Goal: Transaction & Acquisition: Subscribe to service/newsletter

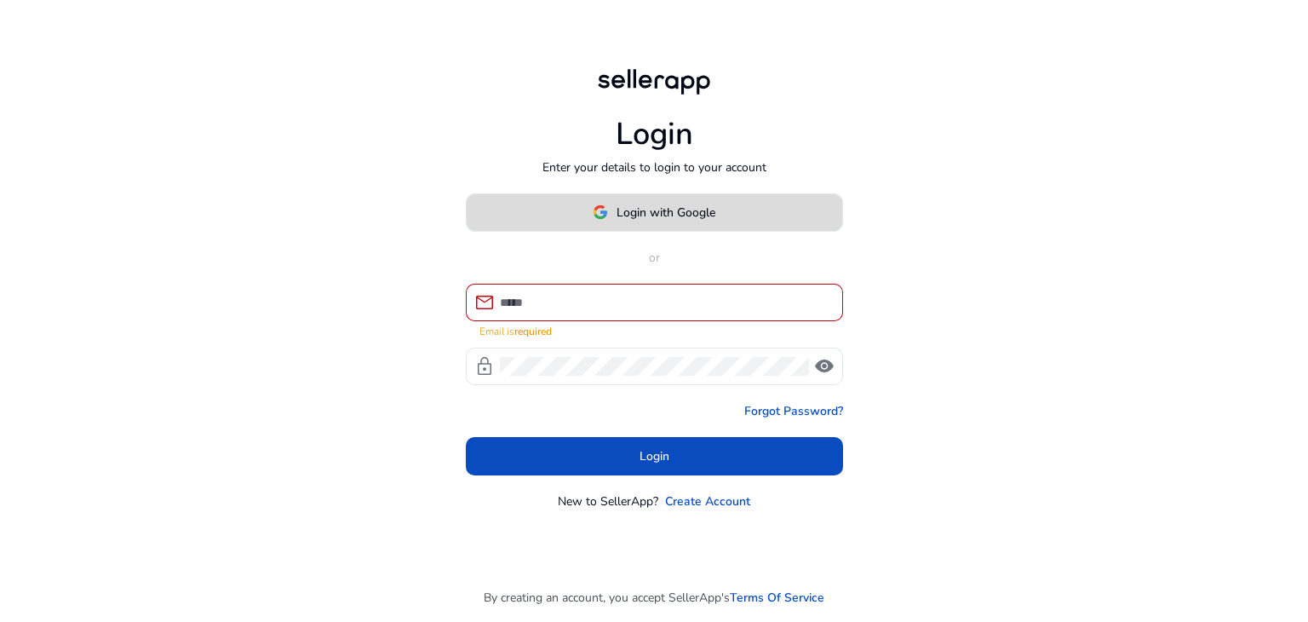
click at [654, 209] on span at bounding box center [654, 212] width 375 height 41
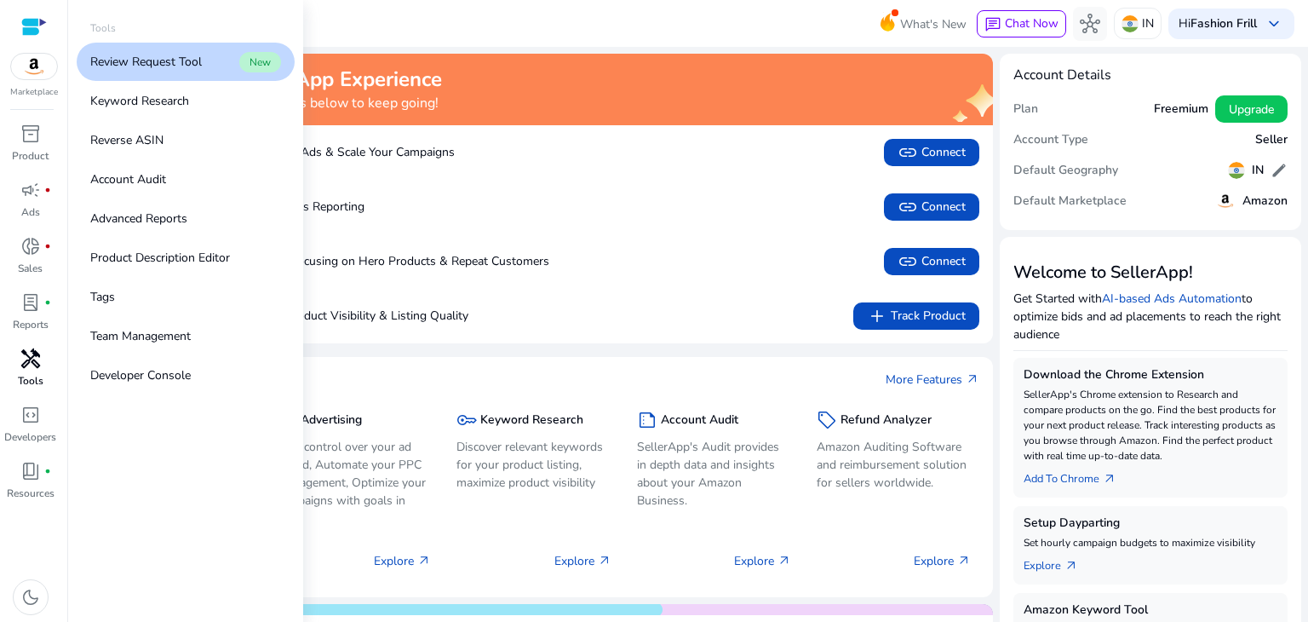
click at [26, 381] on p "Tools" at bounding box center [31, 380] width 26 height 15
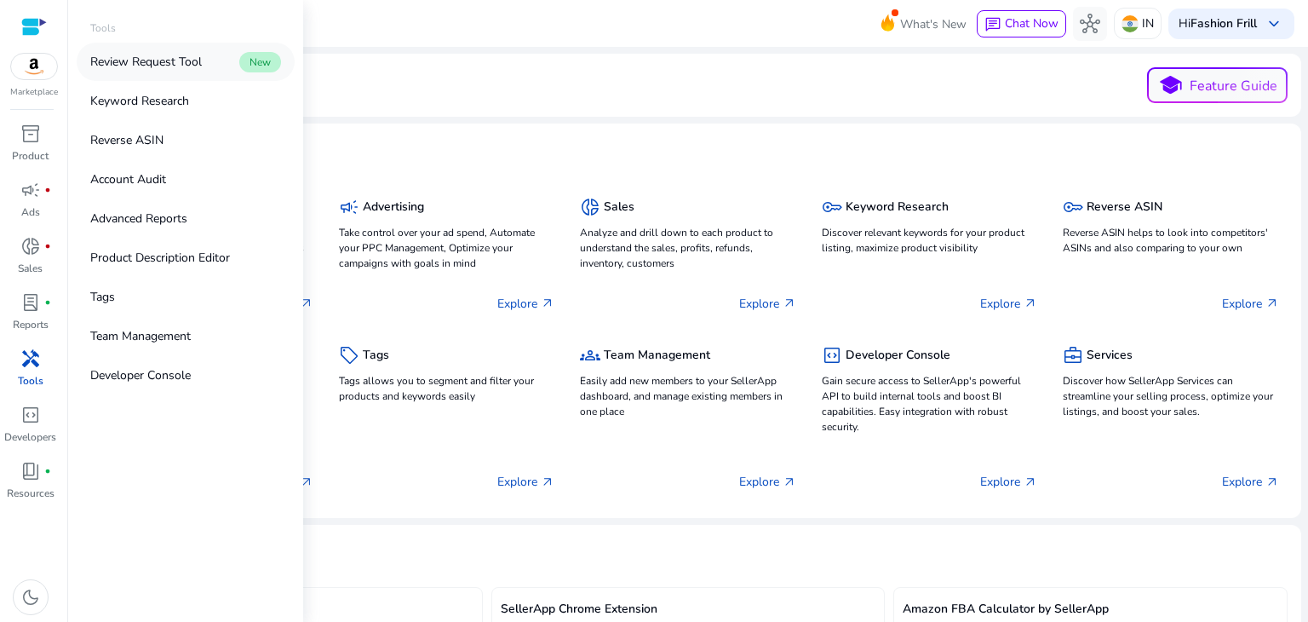
click at [167, 64] on p "Review Request Tool" at bounding box center [146, 62] width 112 height 18
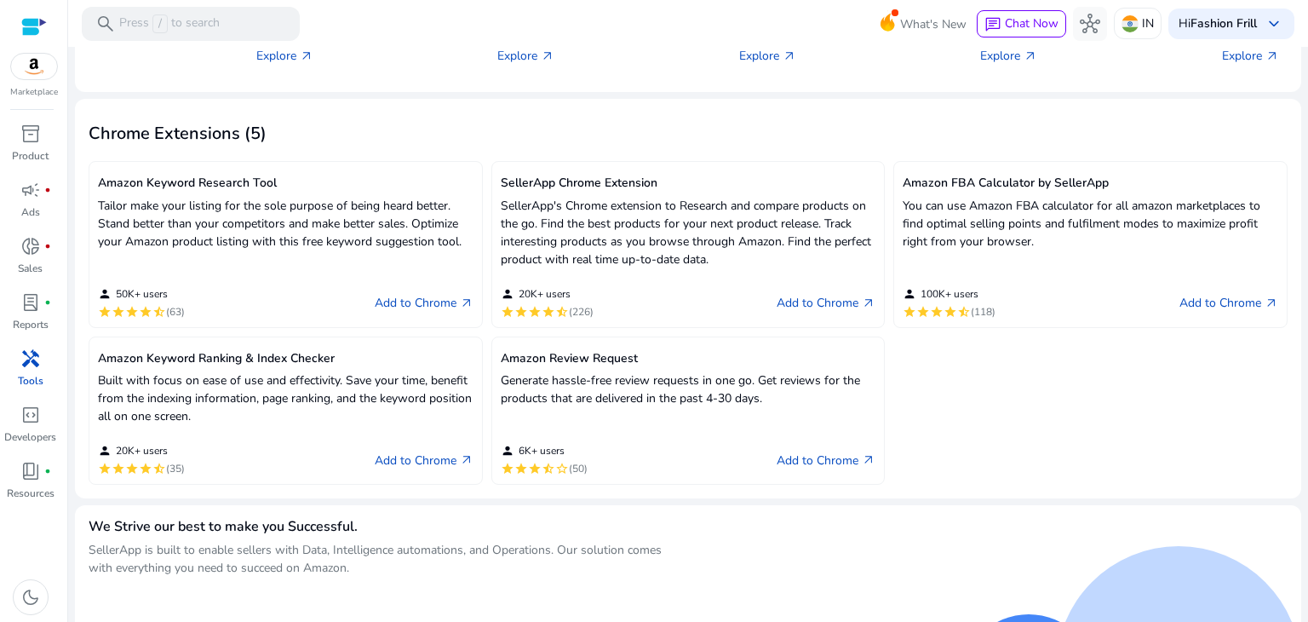
scroll to position [485, 0]
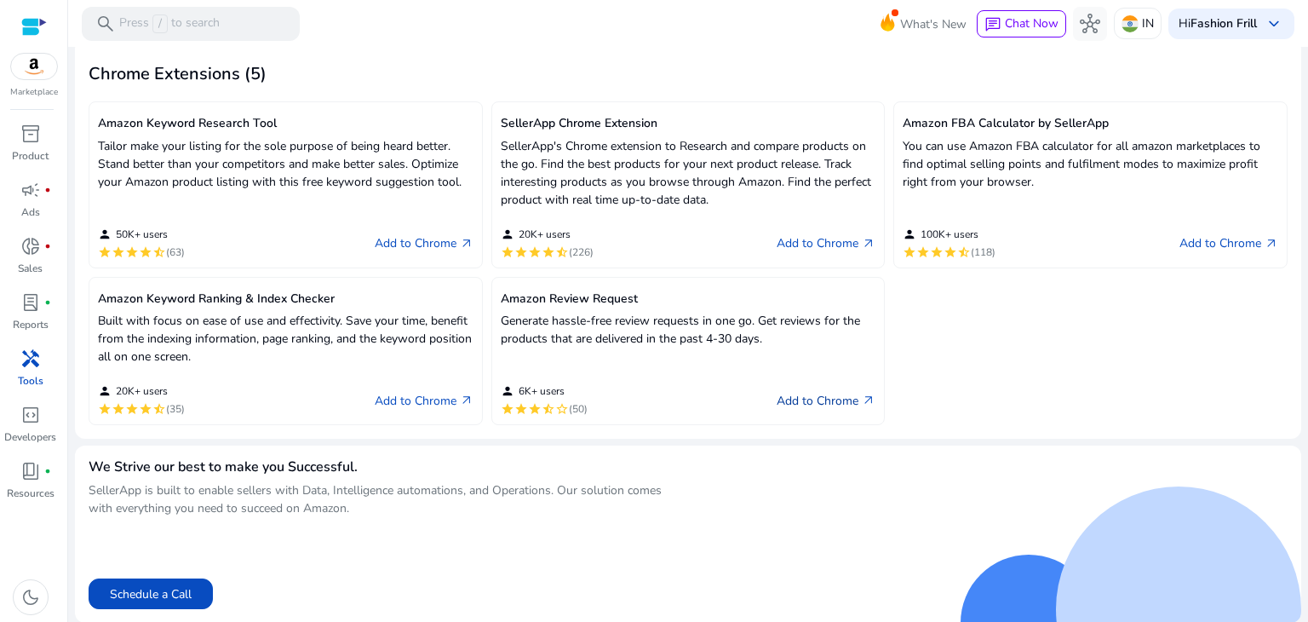
click at [811, 406] on link "Add to Chrome arrow_outward" at bounding box center [825, 400] width 99 height 20
click at [392, 395] on link "Add to Chrome arrow_outward" at bounding box center [424, 400] width 99 height 20
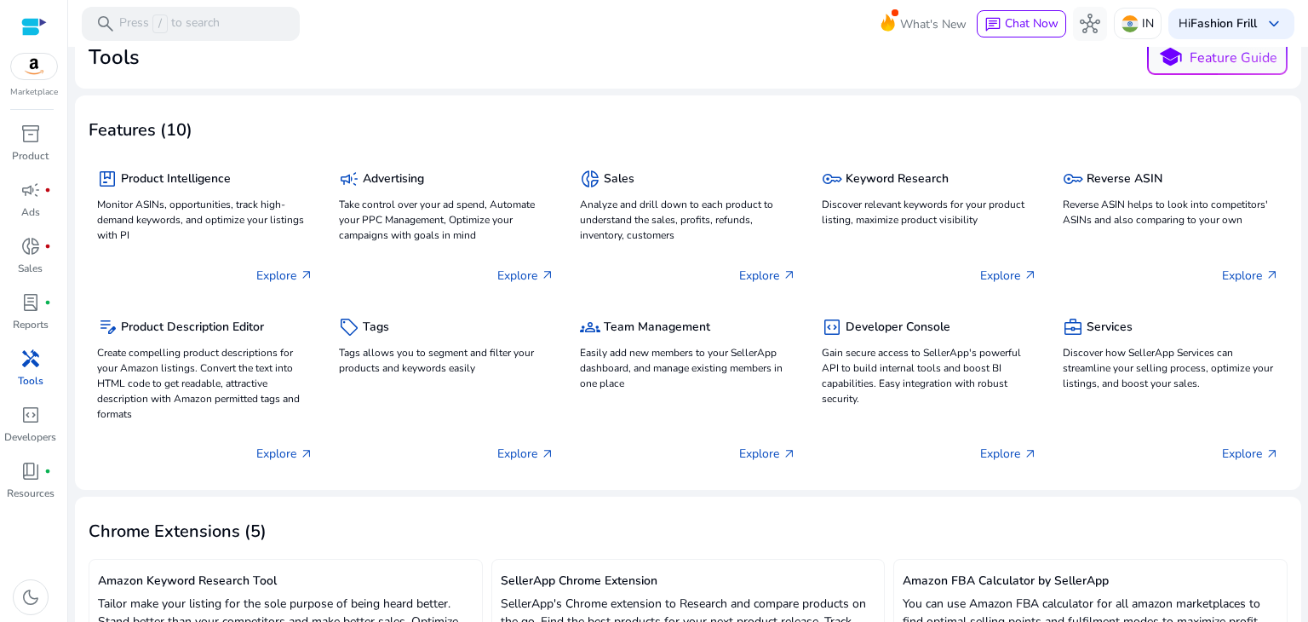
scroll to position [0, 0]
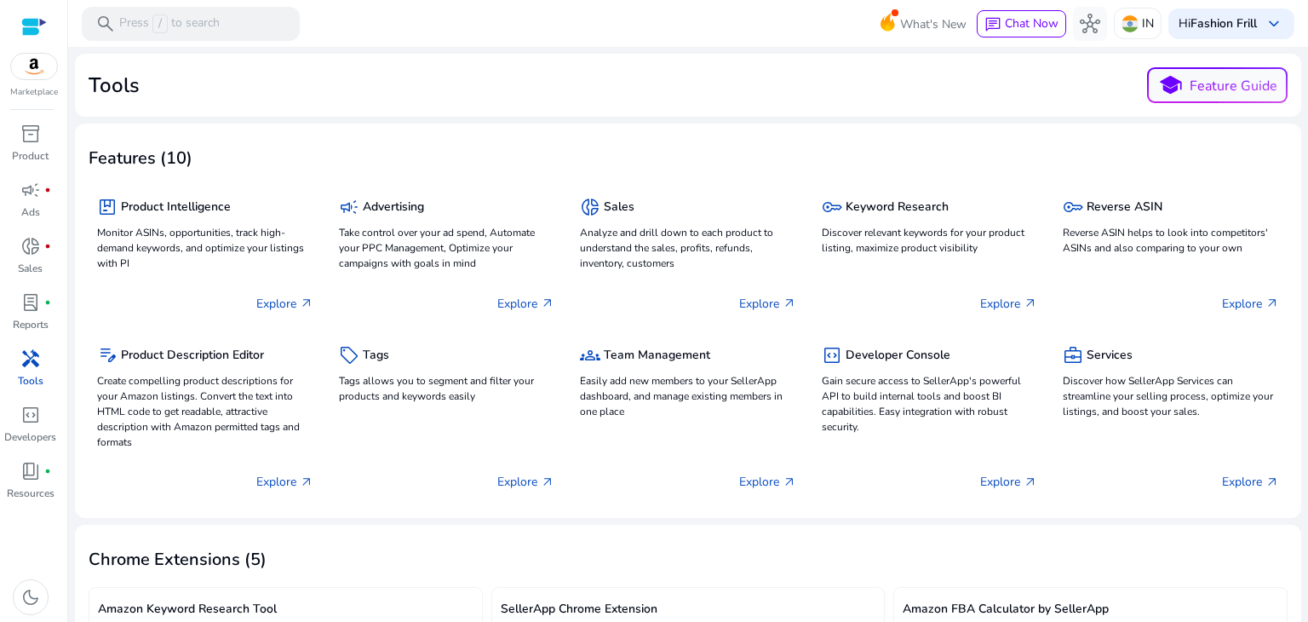
click at [29, 373] on p "Tools" at bounding box center [31, 380] width 26 height 15
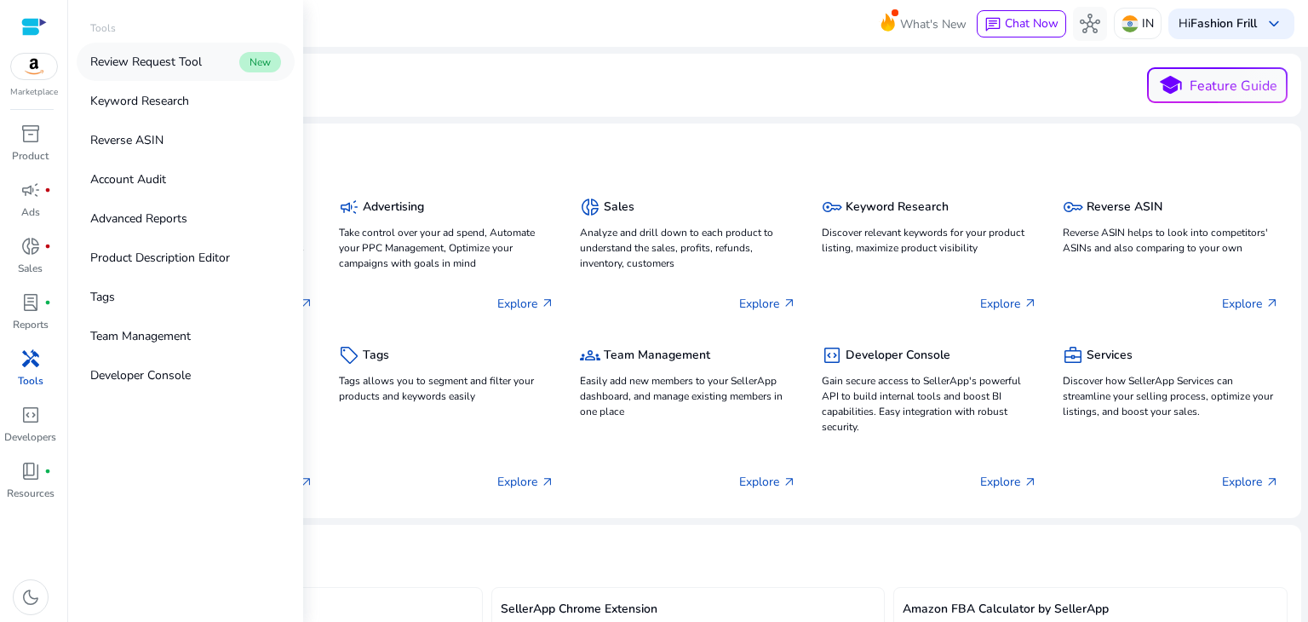
click at [191, 67] on p "Review Request Tool" at bounding box center [146, 62] width 112 height 18
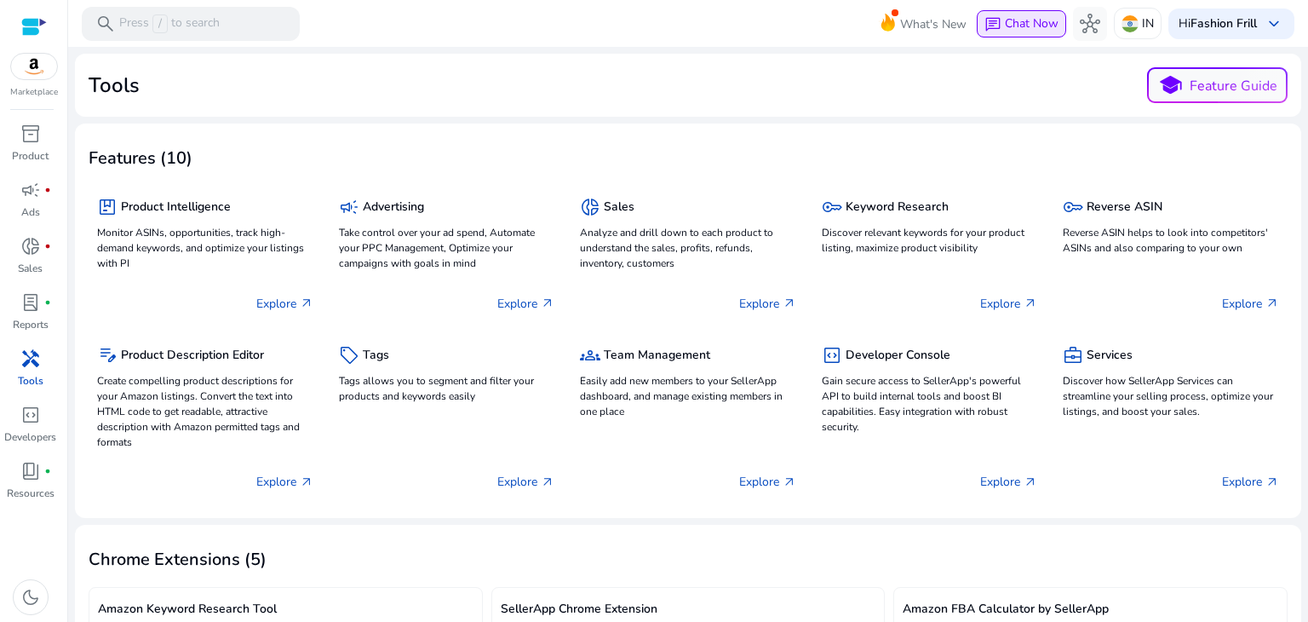
click at [1012, 18] on span "Chat Now" at bounding box center [1032, 23] width 54 height 16
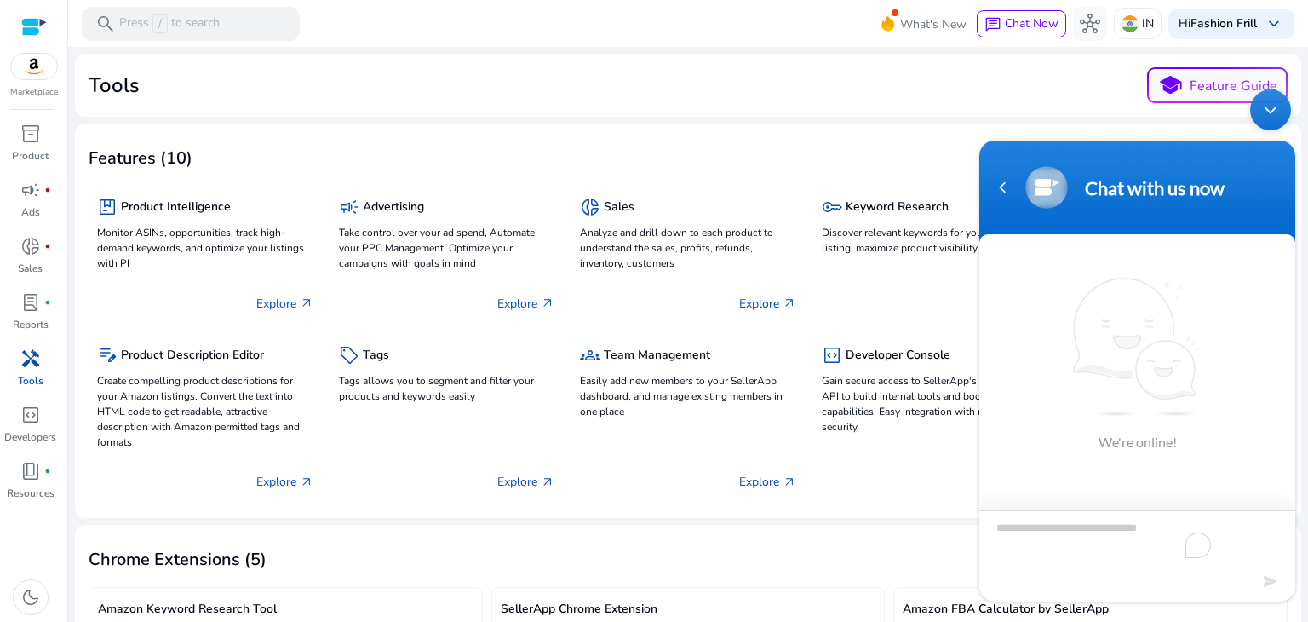
click at [1074, 525] on textarea "To enrich screen reader interactions, please activate Accessibility in Grammarl…" at bounding box center [1137, 539] width 316 height 60
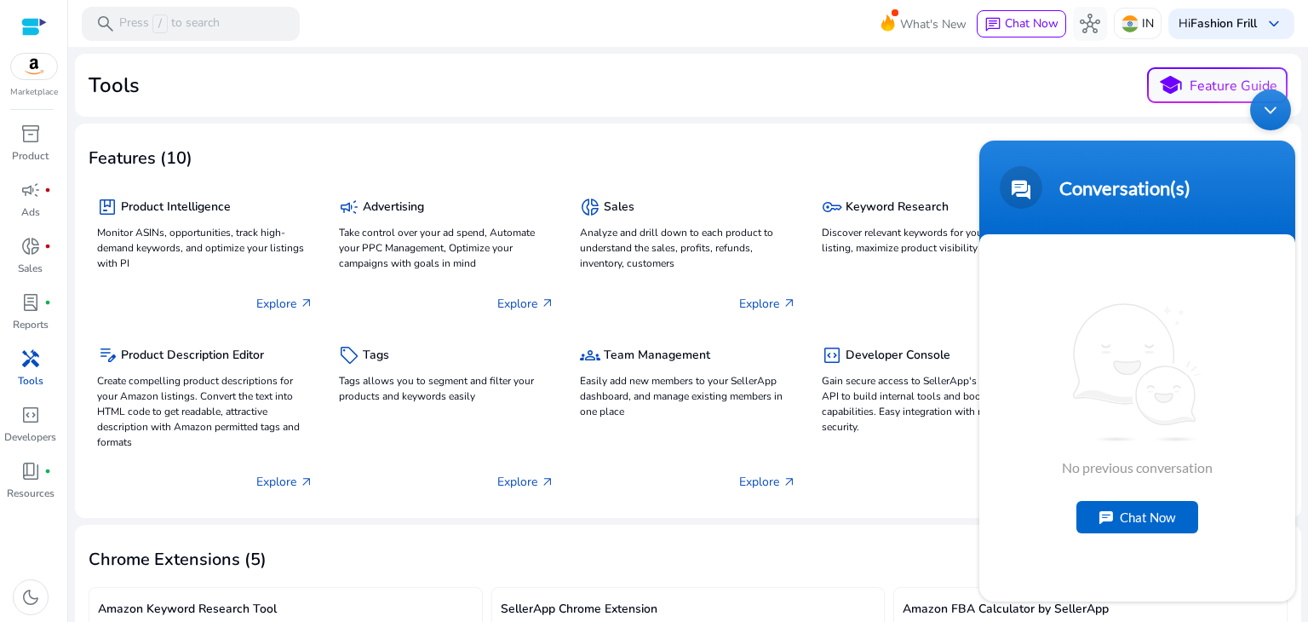
click at [1097, 530] on div "Chat Now" at bounding box center [1137, 516] width 122 height 32
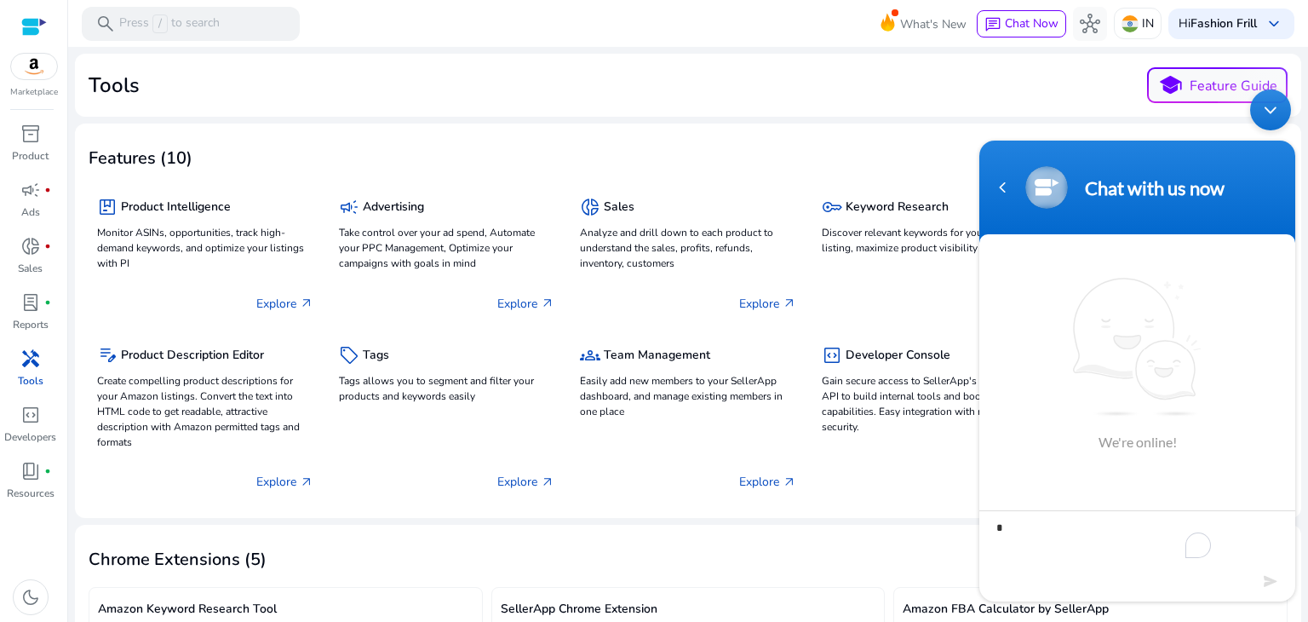
type textarea "**"
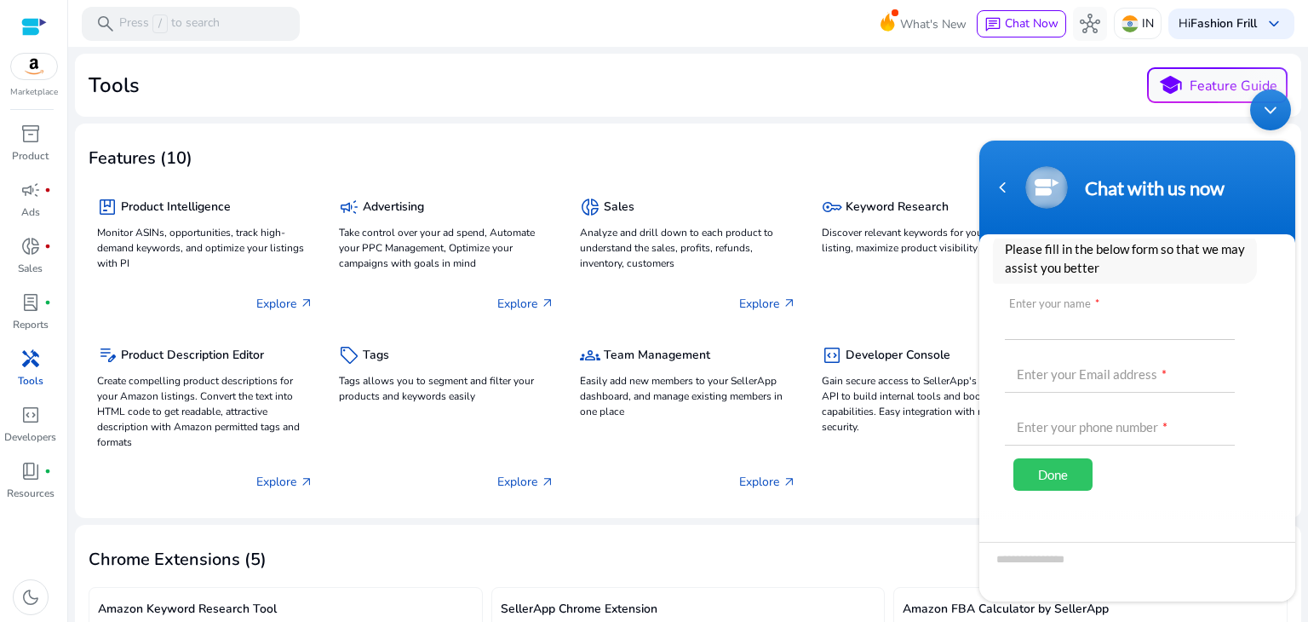
click at [1050, 307] on input "text" at bounding box center [1120, 318] width 230 height 41
type input "*****"
type input "**********"
click at [1023, 461] on div "Done" at bounding box center [1052, 473] width 79 height 32
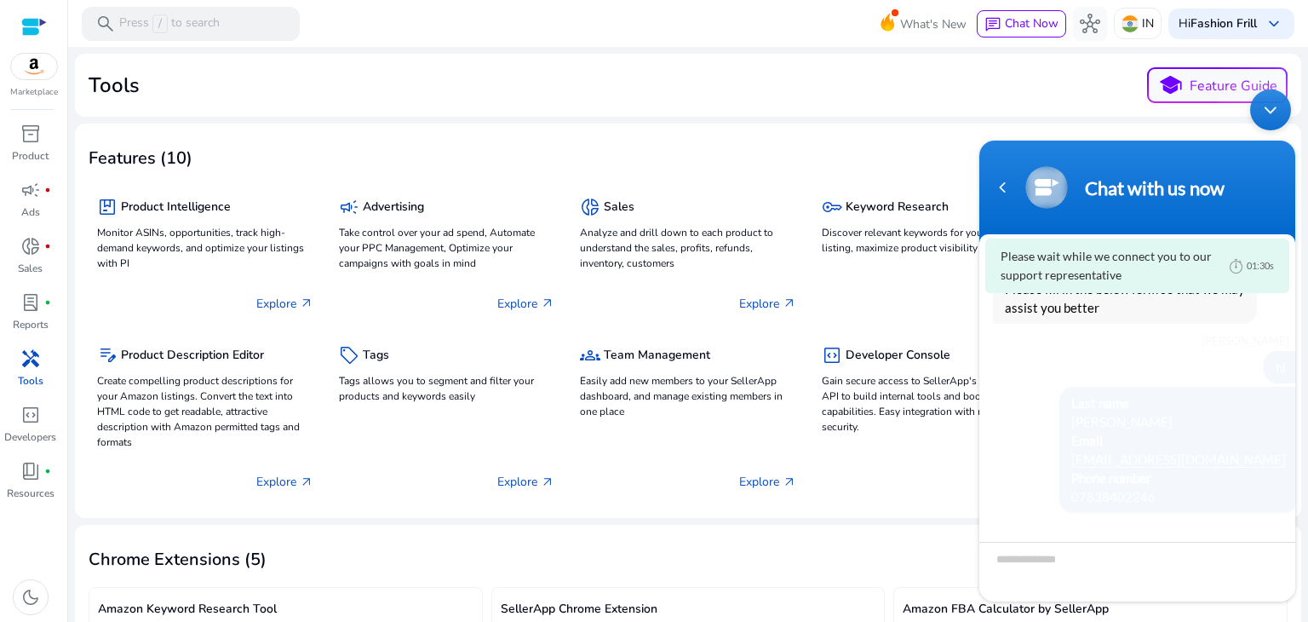
scroll to position [72, 0]
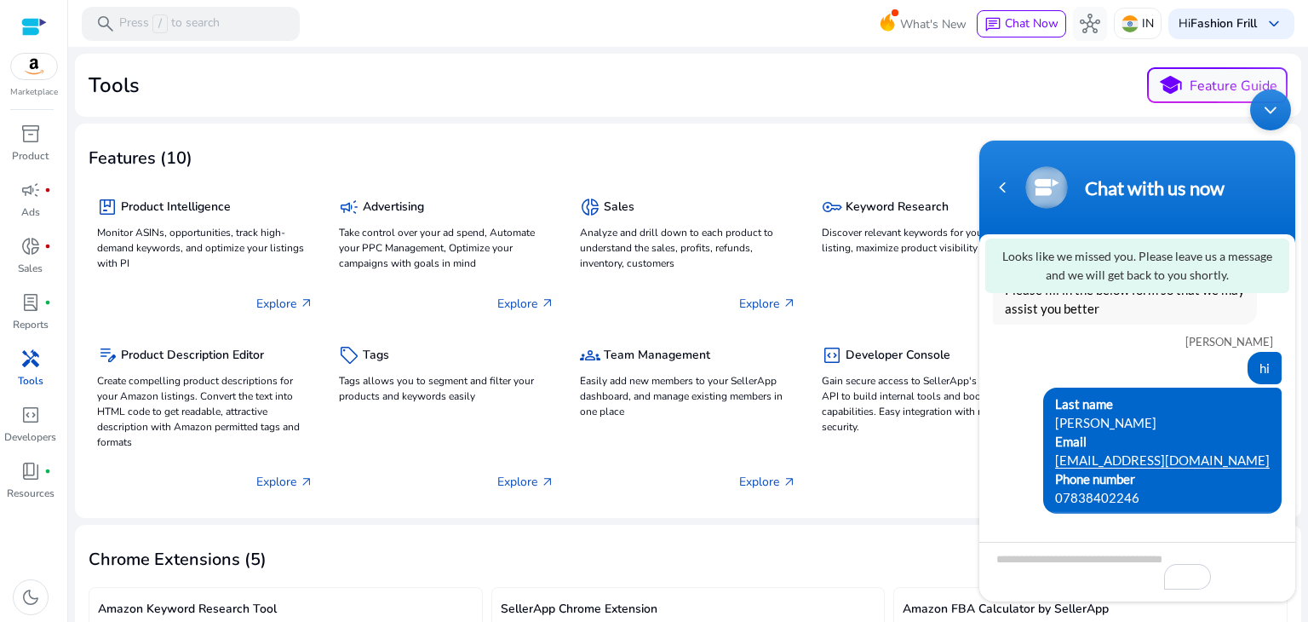
click at [823, 142] on div "Features (10)" at bounding box center [688, 156] width 1199 height 38
click at [1257, 107] on div "Minimize live chat window" at bounding box center [1270, 109] width 41 height 41
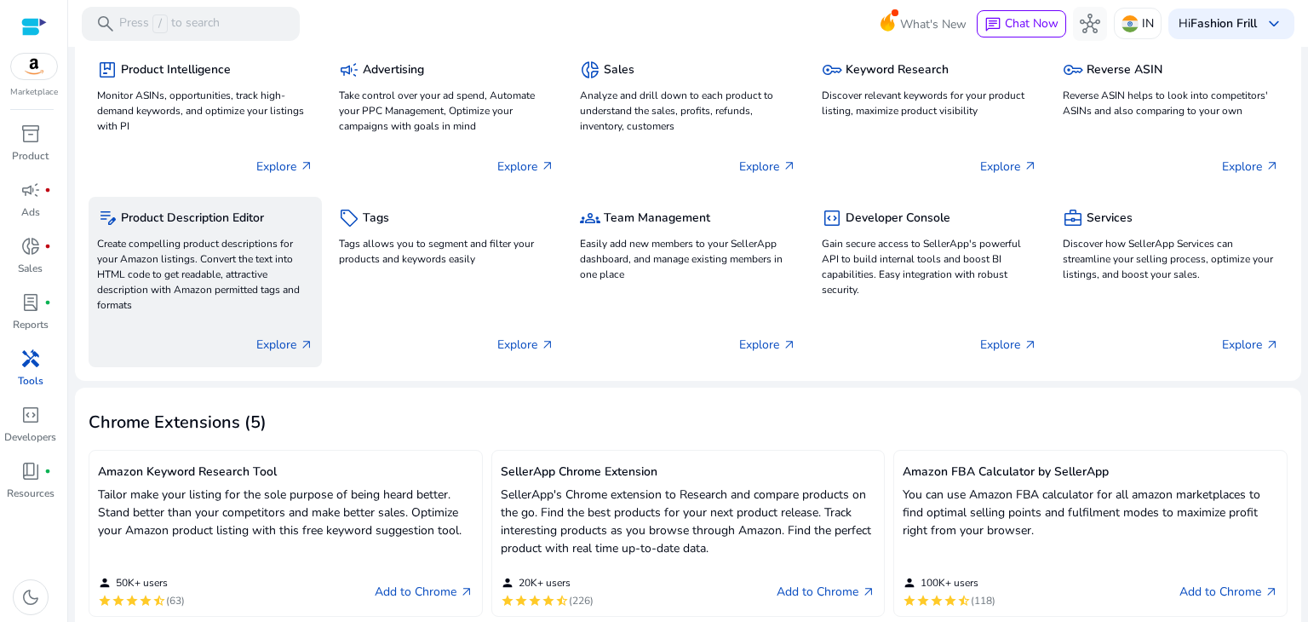
scroll to position [0, 0]
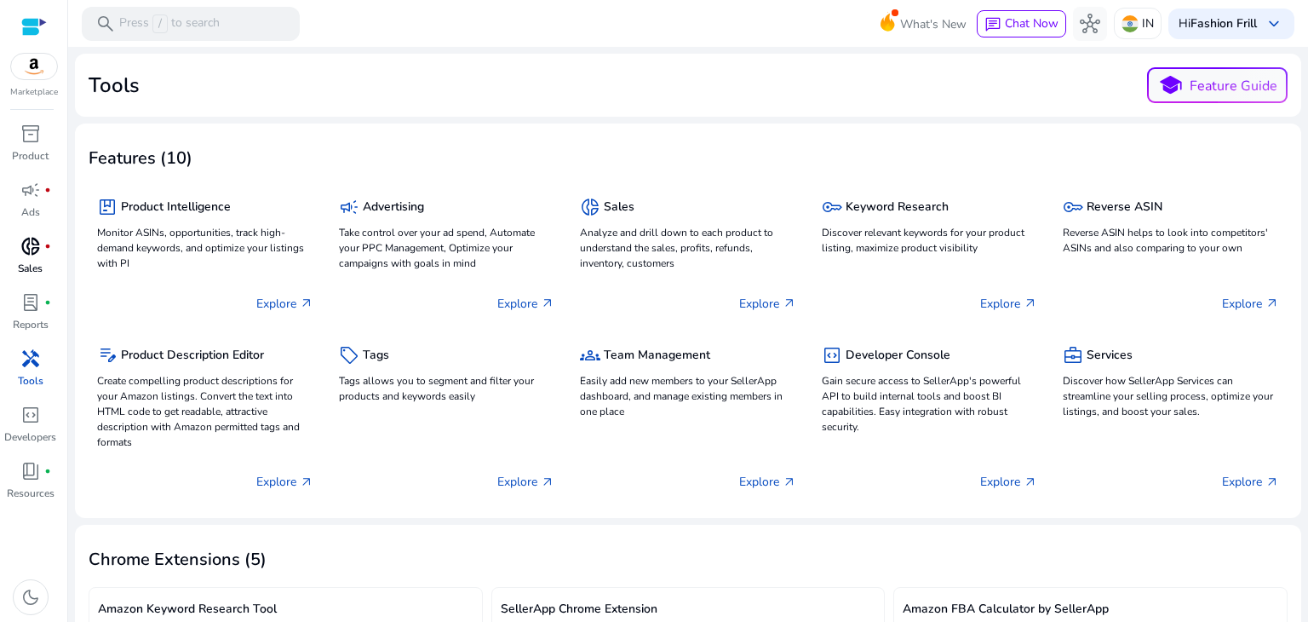
click at [20, 258] on div "donut_small fiber_manual_record" at bounding box center [31, 245] width 48 height 27
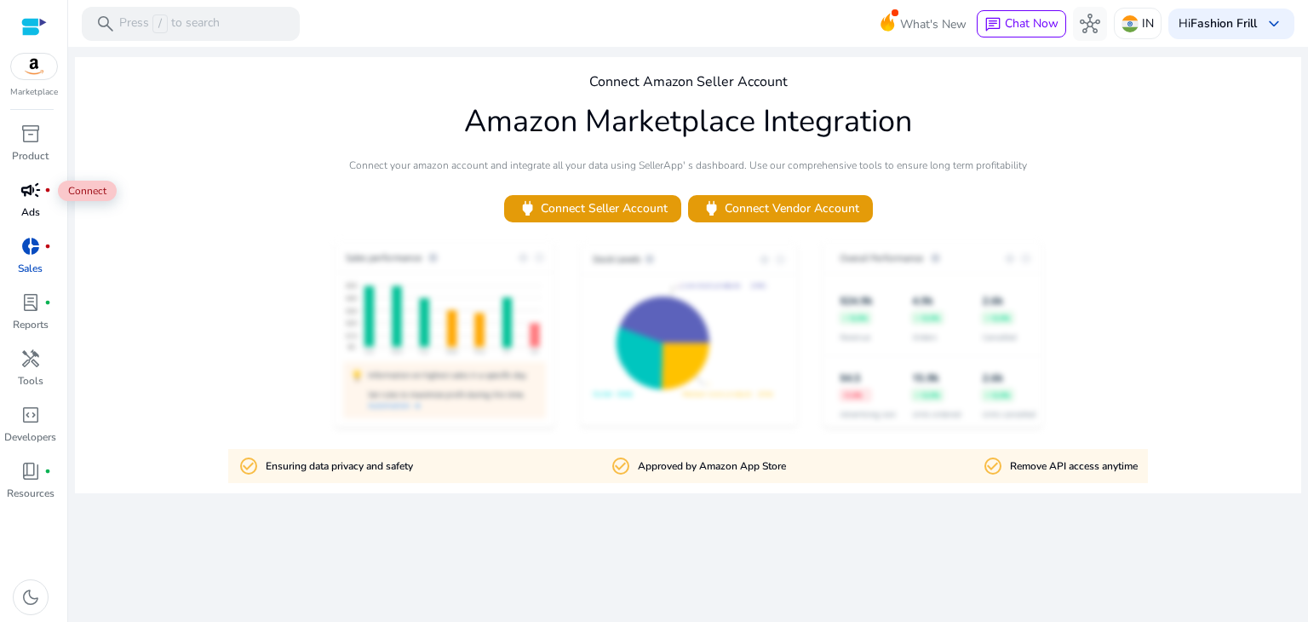
click at [23, 195] on span "campaign" at bounding box center [30, 190] width 20 height 20
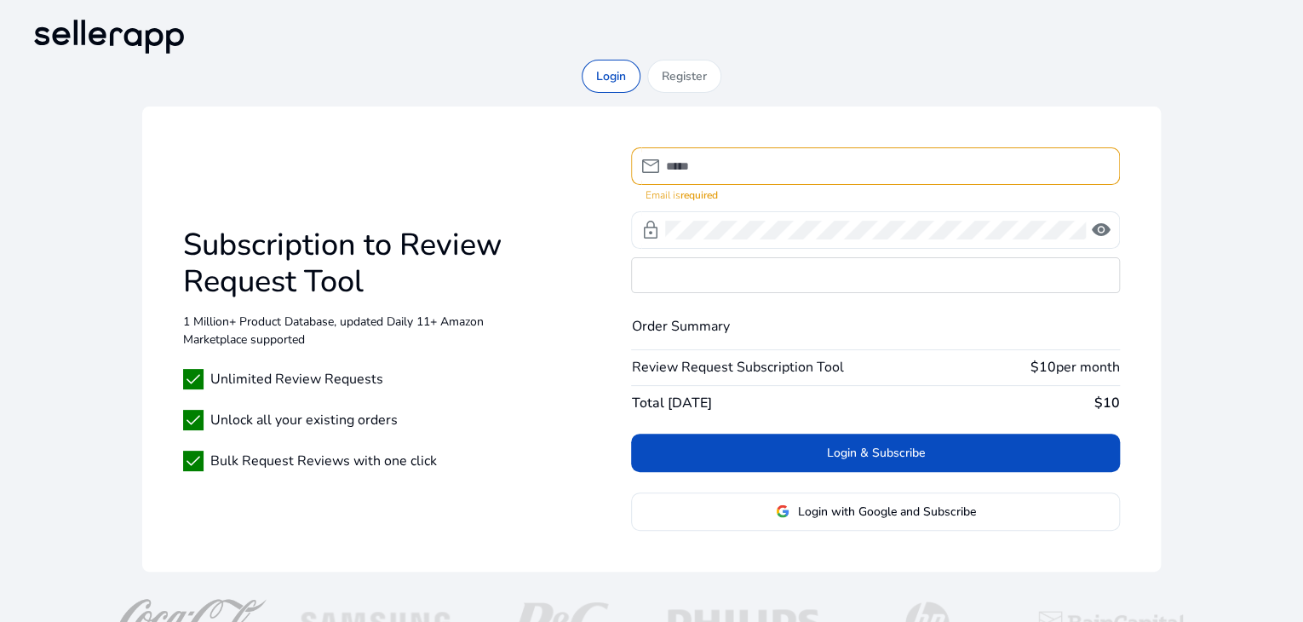
click at [903, 315] on div "mail Email is required lock visibility Order Summary Review Request Subscriptio…" at bounding box center [875, 338] width 488 height 383
drag, startPoint x: 1047, startPoint y: 290, endPoint x: 1124, endPoint y: 327, distance: 84.9
click at [1124, 327] on div "Subscription to Review Request Tool 1 Million+ Product Database, updated Daily …" at bounding box center [651, 338] width 1018 height 465
click at [742, 174] on input at bounding box center [885, 166] width 440 height 19
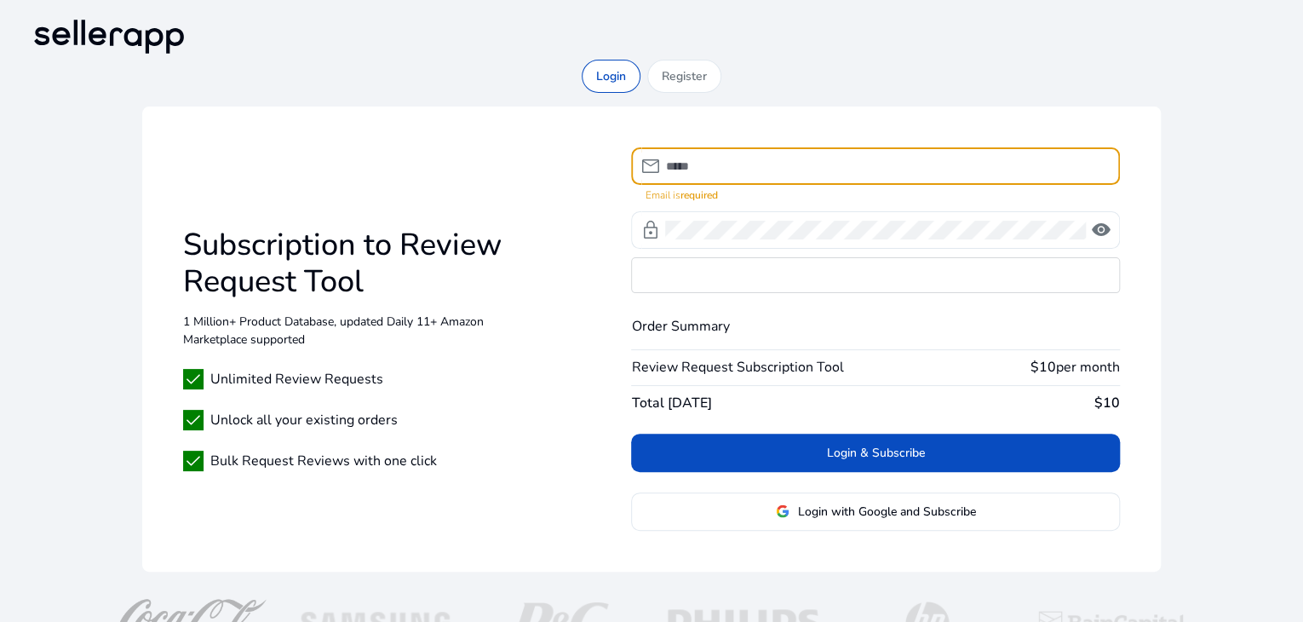
click at [742, 174] on input at bounding box center [885, 166] width 440 height 19
type input "**********"
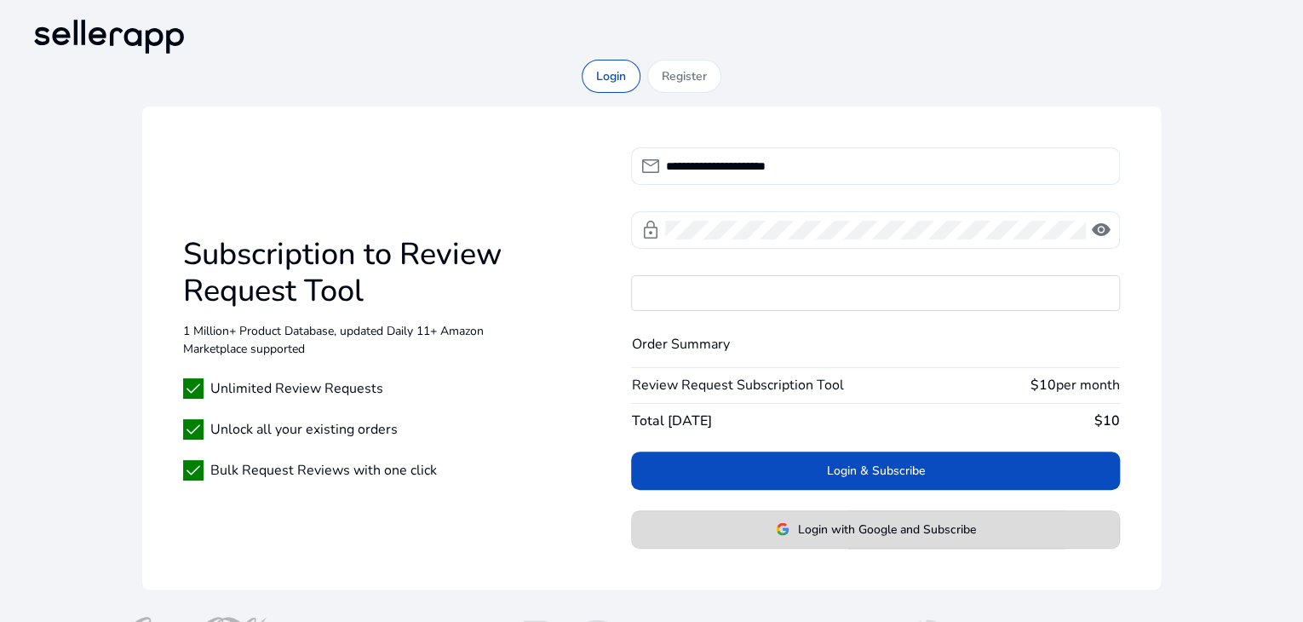
click at [902, 529] on span "Login with Google and Subscribe" at bounding box center [887, 529] width 178 height 18
click at [860, 528] on span "Login with Google and Subscribe" at bounding box center [887, 529] width 178 height 18
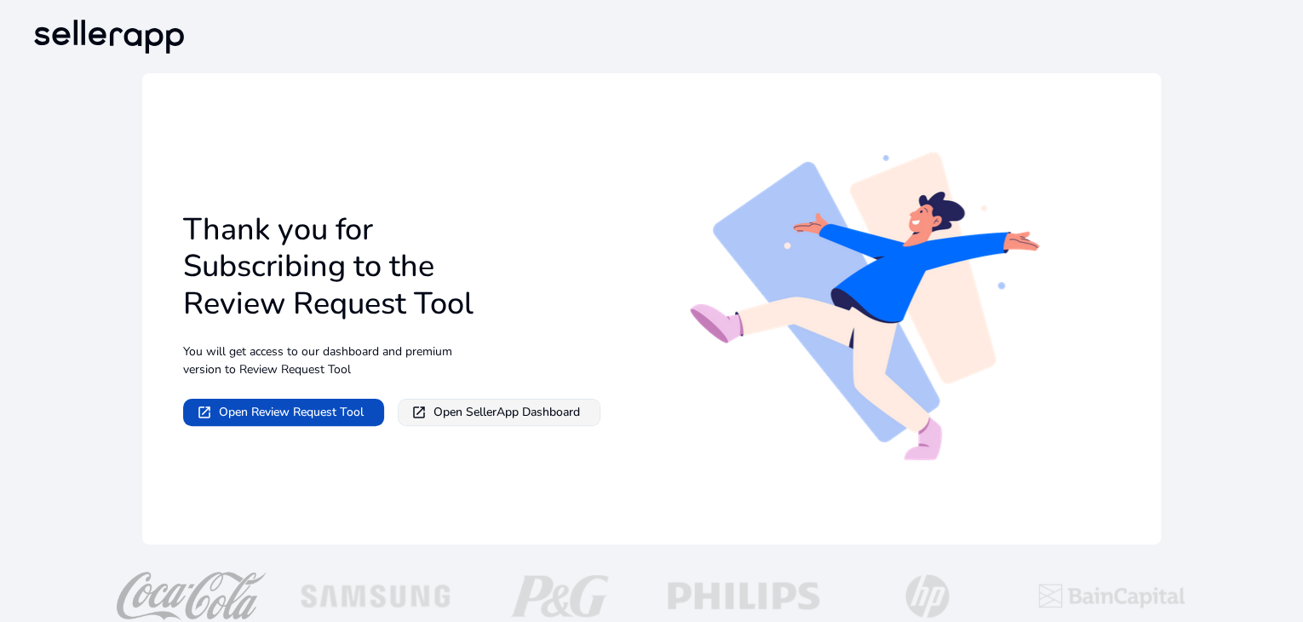
click at [513, 413] on span "Open SellerApp Dashboard" at bounding box center [506, 412] width 146 height 18
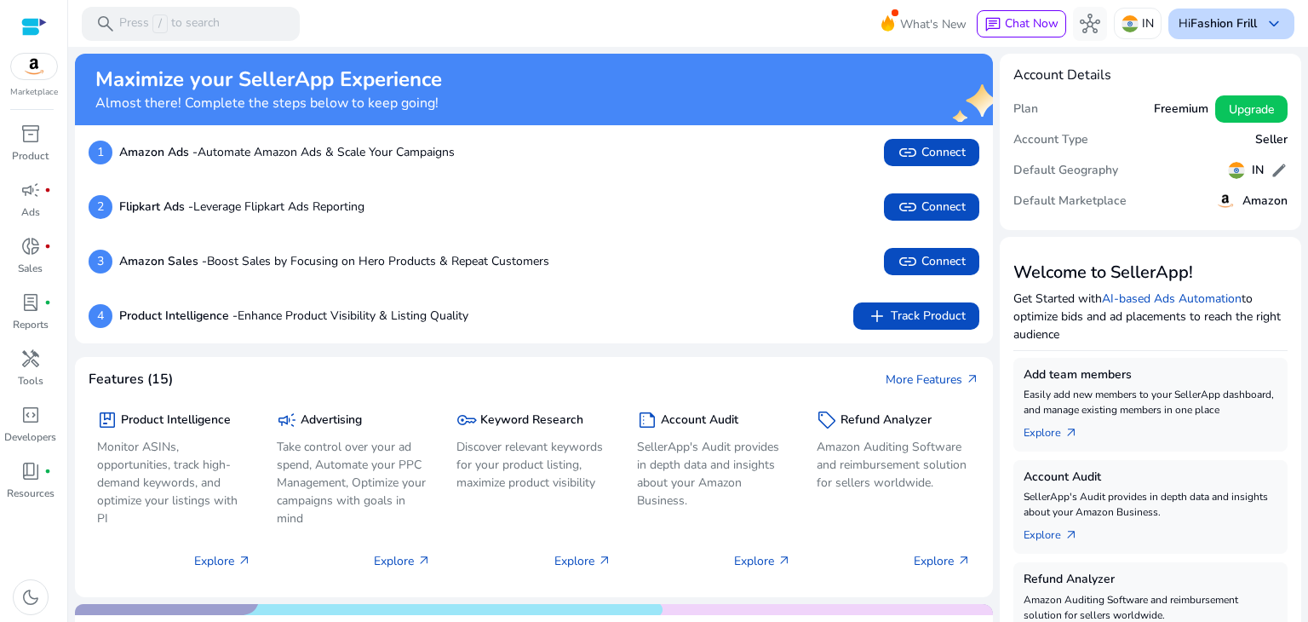
click at [1230, 20] on b "Fashion Frill" at bounding box center [1223, 23] width 66 height 16
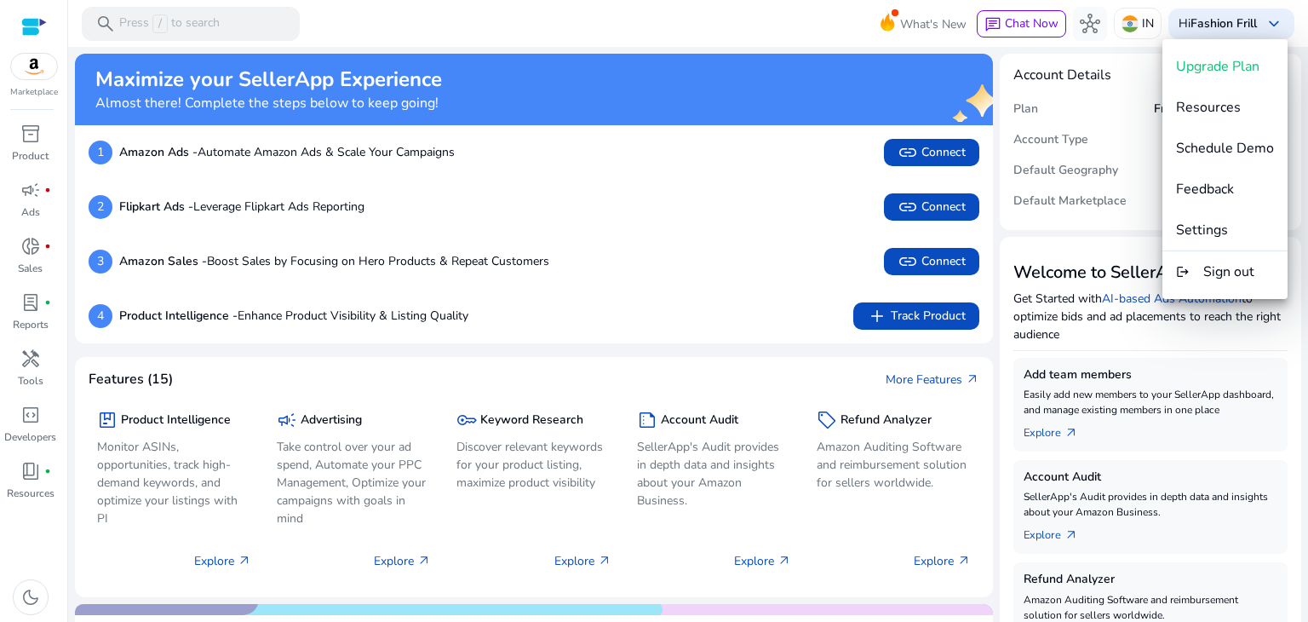
click at [790, 23] on div at bounding box center [654, 311] width 1308 height 622
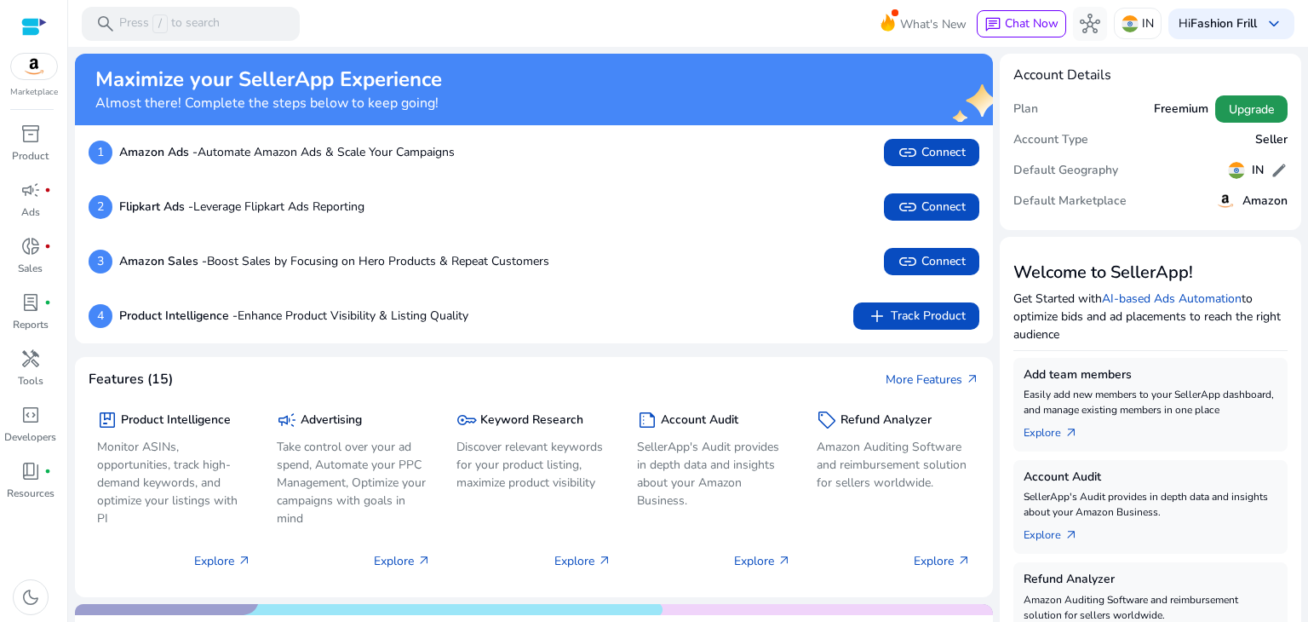
click at [1243, 106] on span "Upgrade" at bounding box center [1251, 109] width 45 height 18
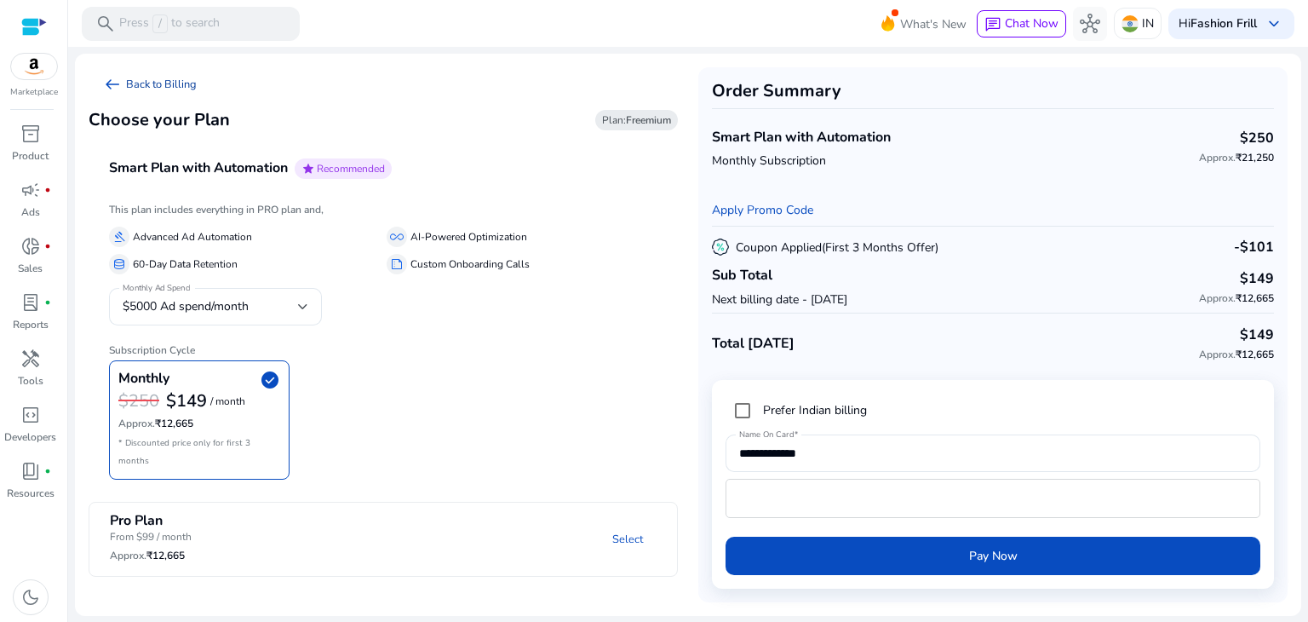
click at [113, 83] on span "arrow_left_alt" at bounding box center [112, 84] width 20 height 20
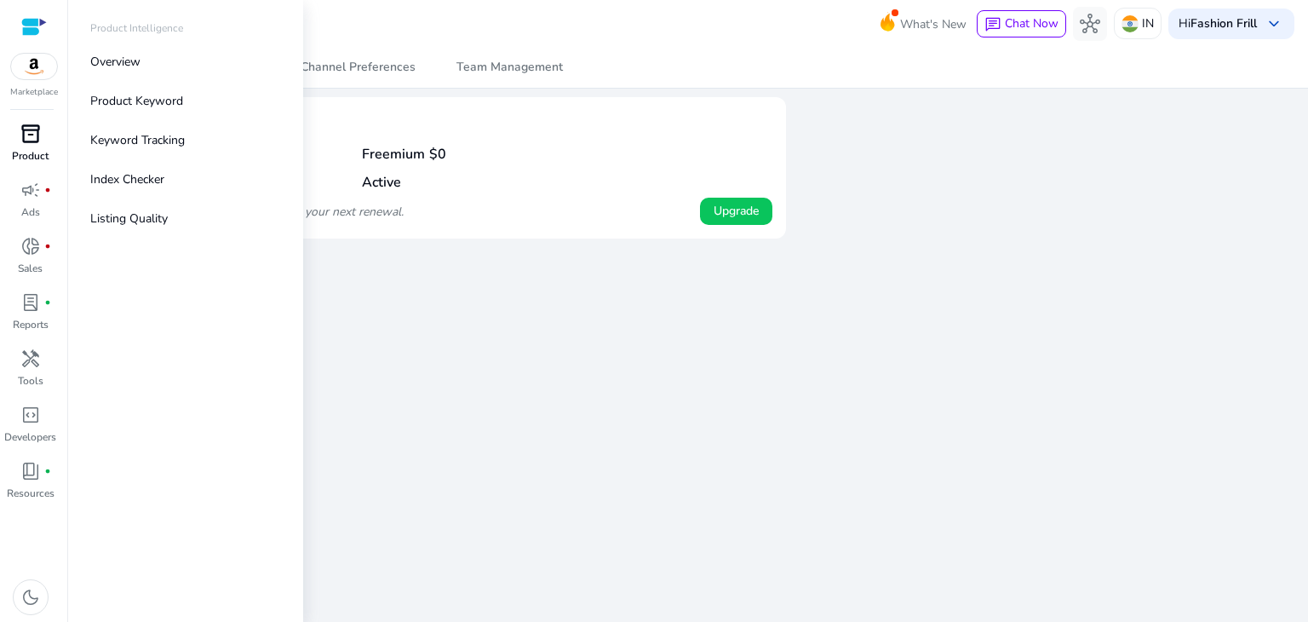
click at [21, 152] on p "Product" at bounding box center [30, 155] width 37 height 15
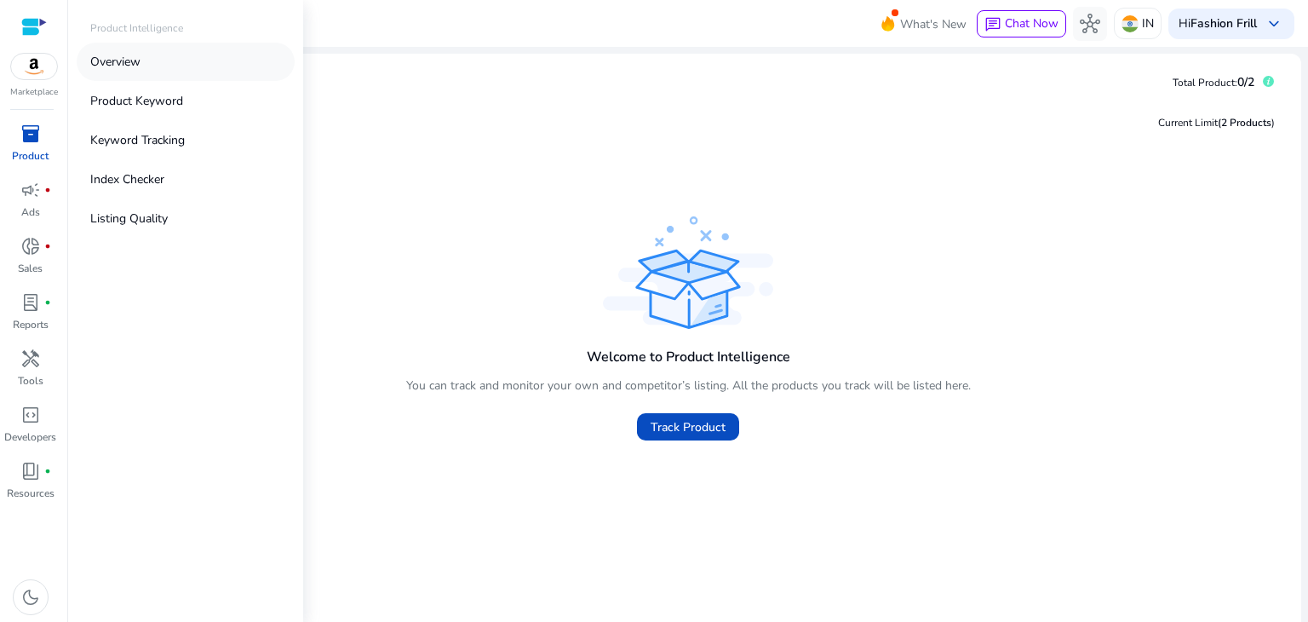
click at [154, 65] on link "Overview" at bounding box center [186, 62] width 218 height 38
